Goal: Transaction & Acquisition: Purchase product/service

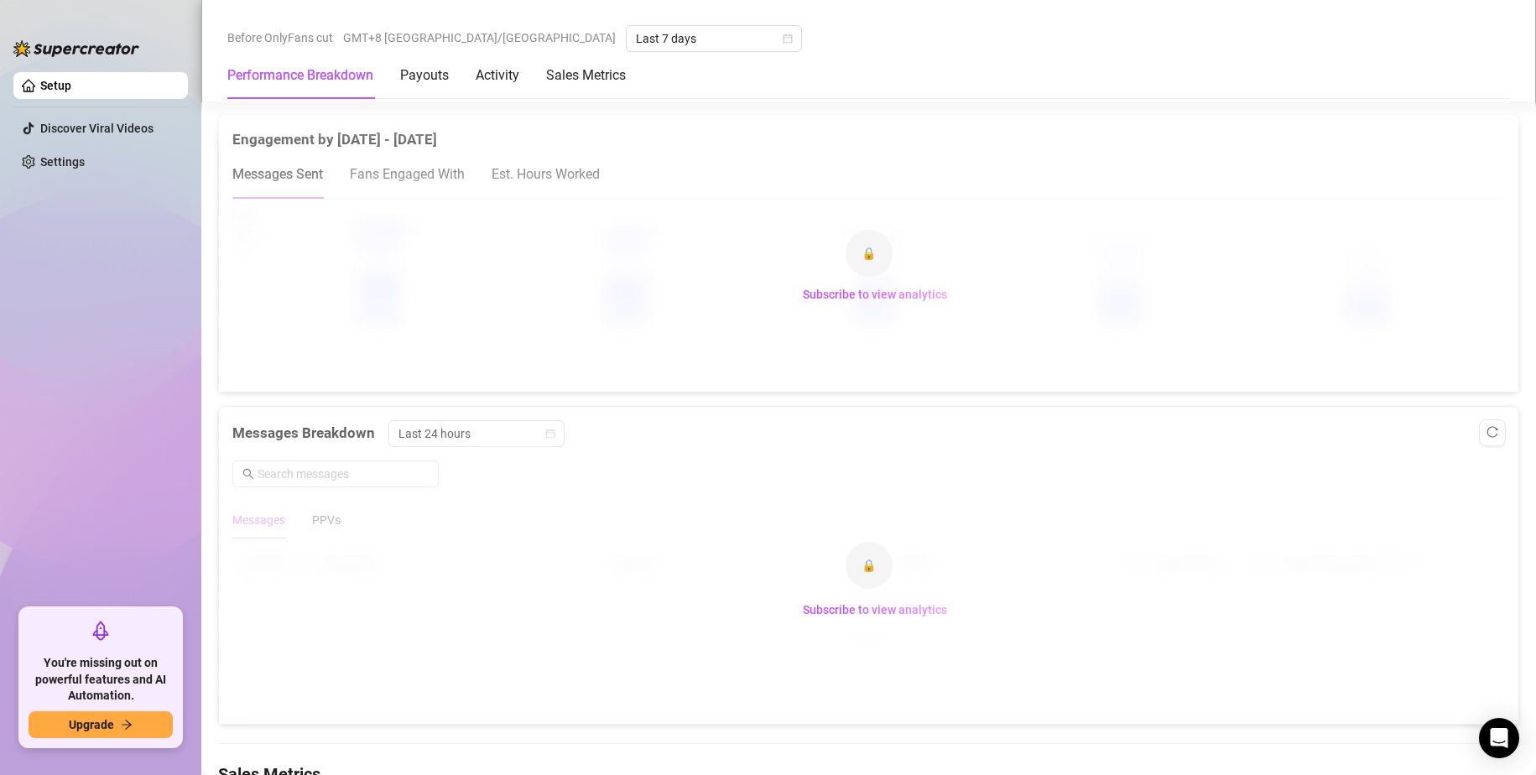
scroll to position [1343, 0]
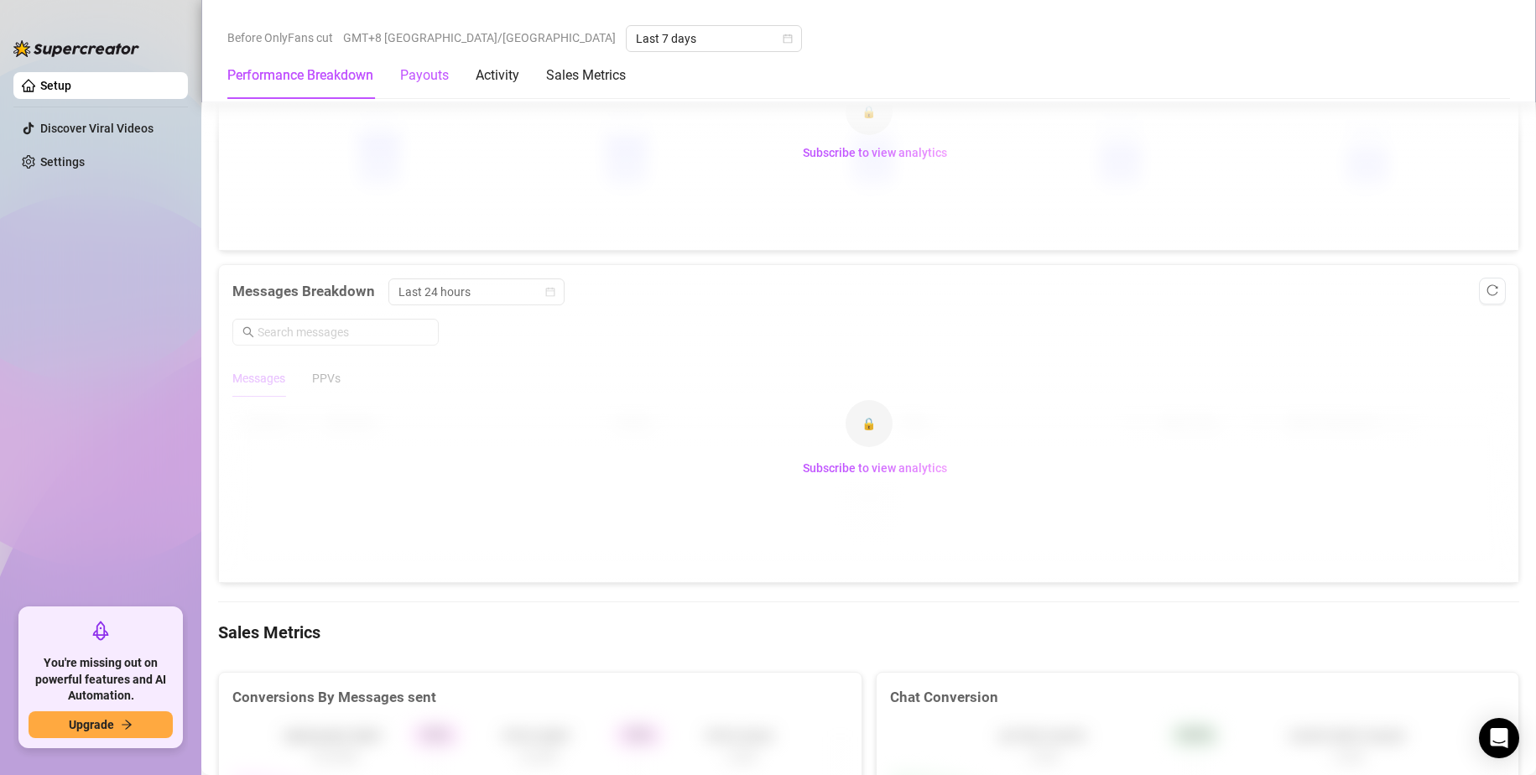
click at [419, 65] on div "Payouts" at bounding box center [424, 75] width 49 height 20
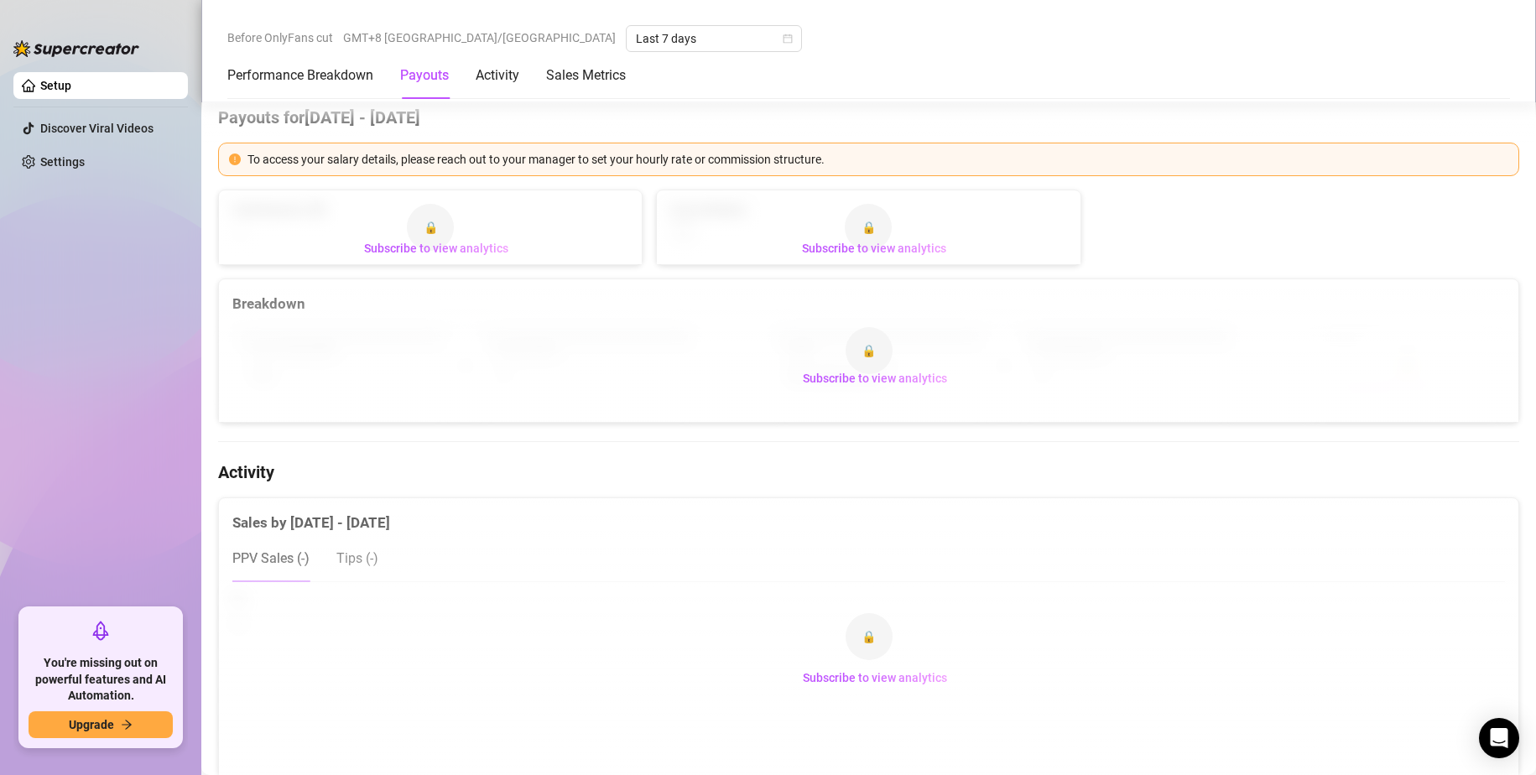
scroll to position [520, 0]
